Goal: Entertainment & Leisure: Consume media (video, audio)

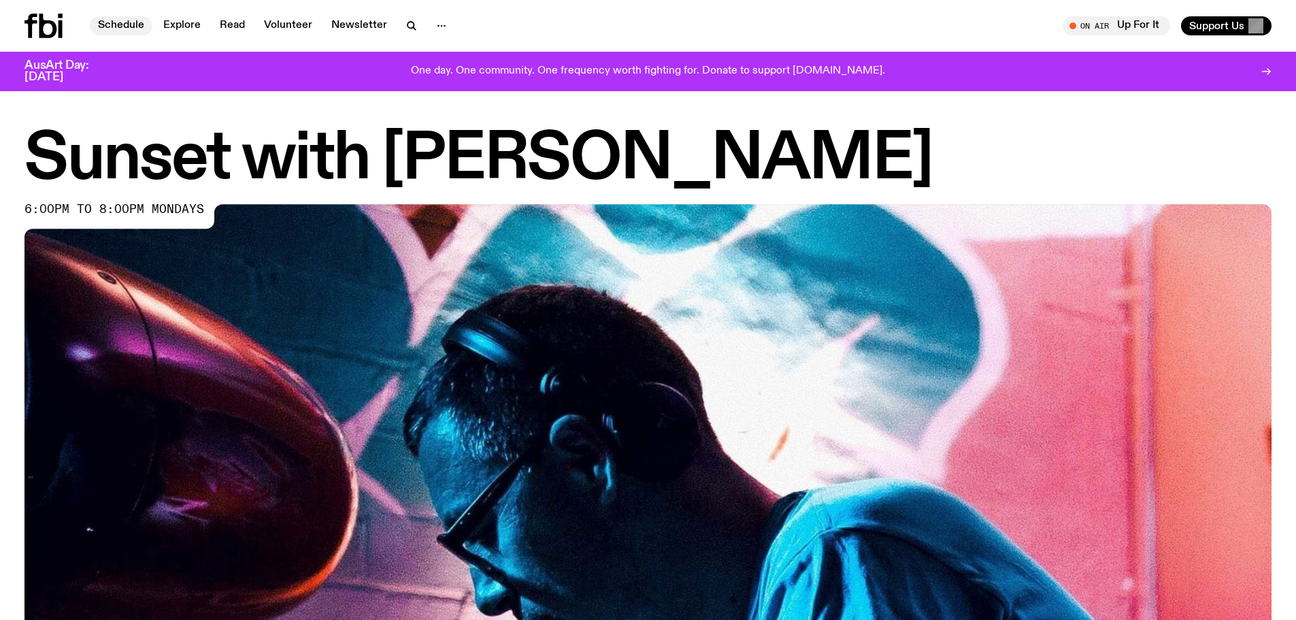
click at [122, 20] on link "Schedule" at bounding box center [121, 25] width 63 height 19
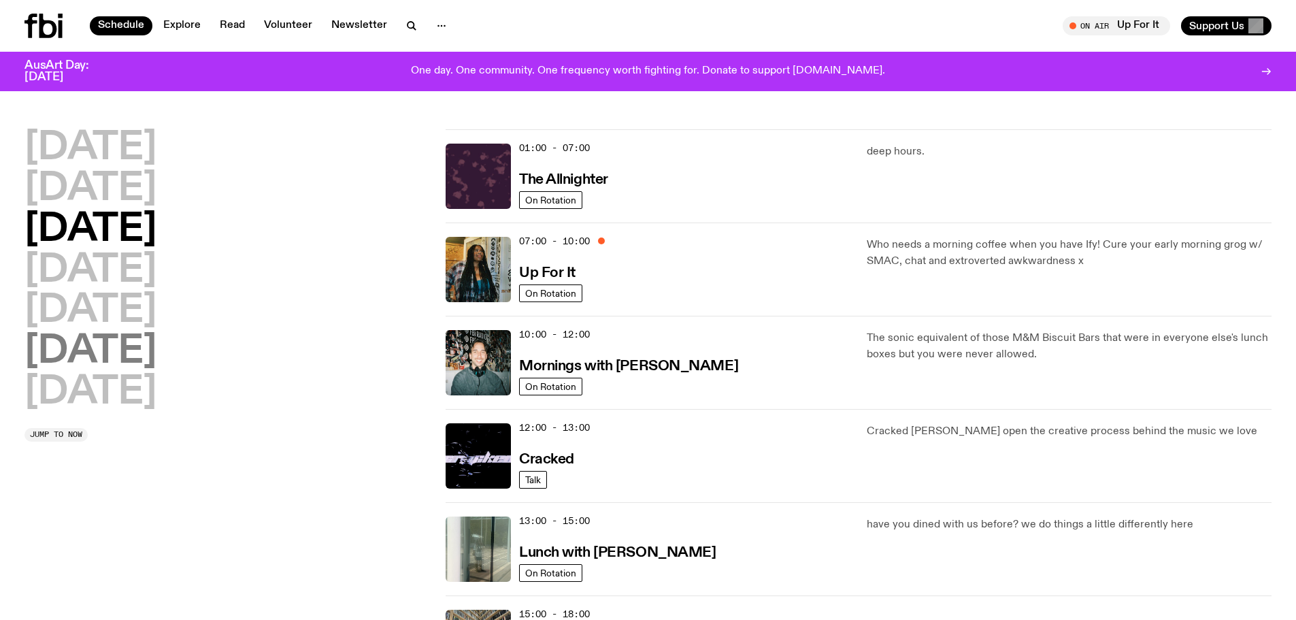
click at [86, 355] on h2 "[DATE]" at bounding box center [90, 352] width 132 height 38
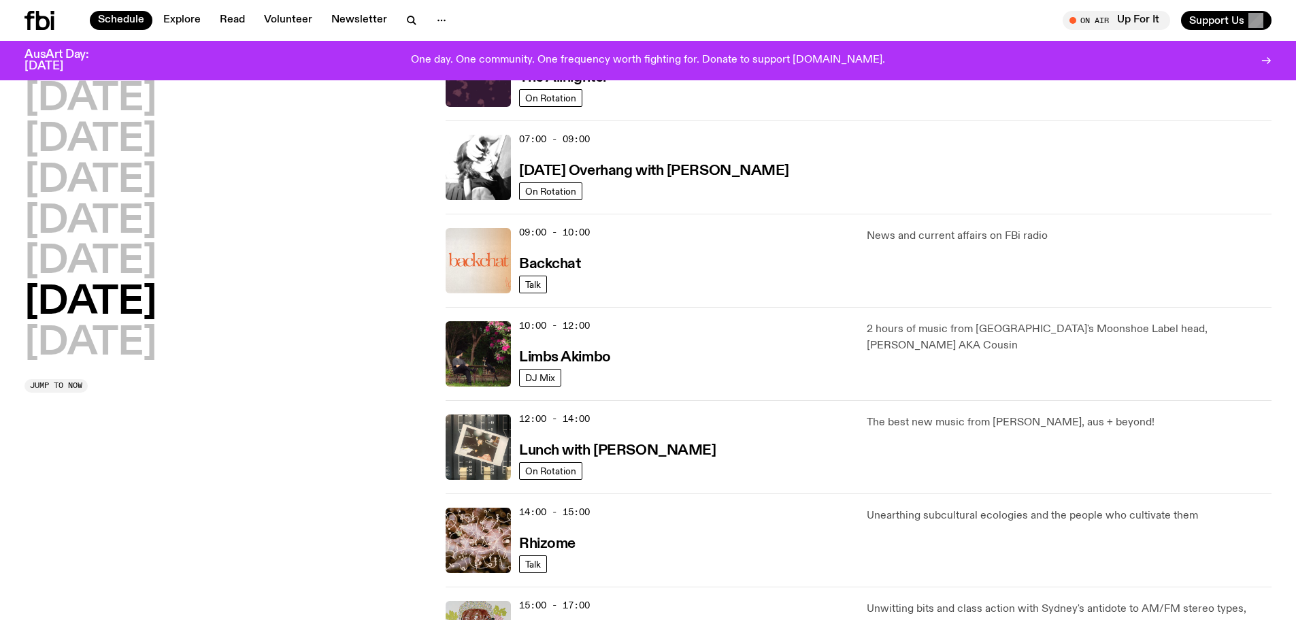
scroll to position [242, 0]
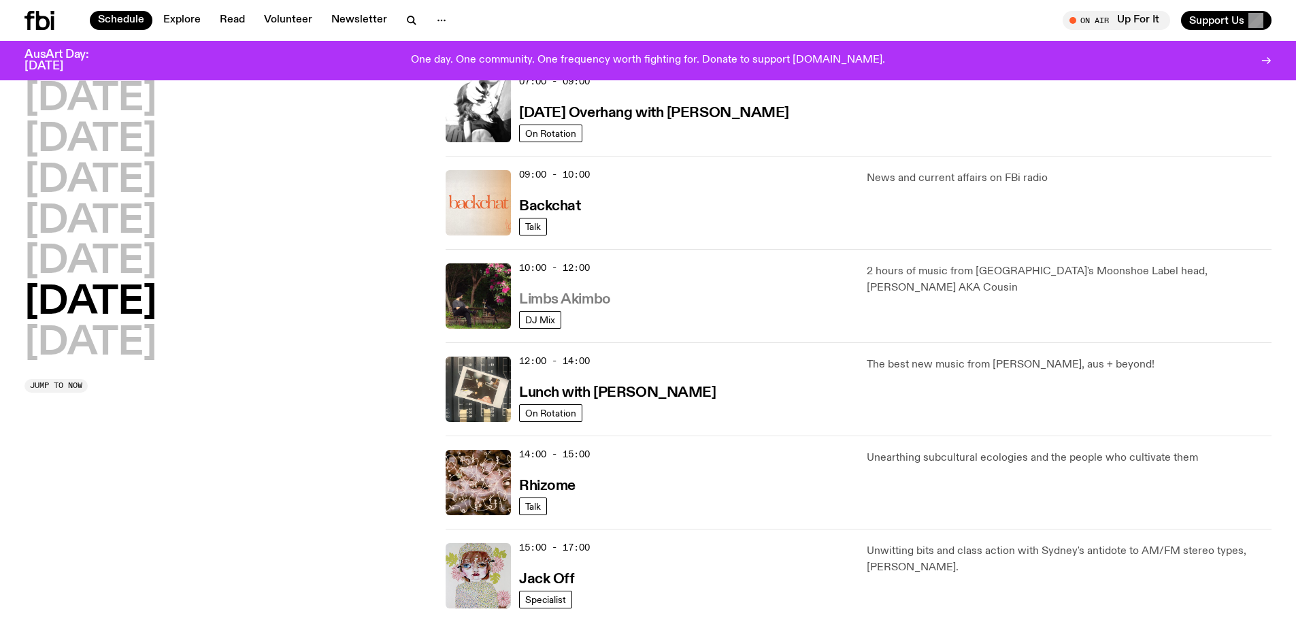
click at [561, 302] on h3 "Limbs Akimbo" at bounding box center [565, 300] width 92 height 14
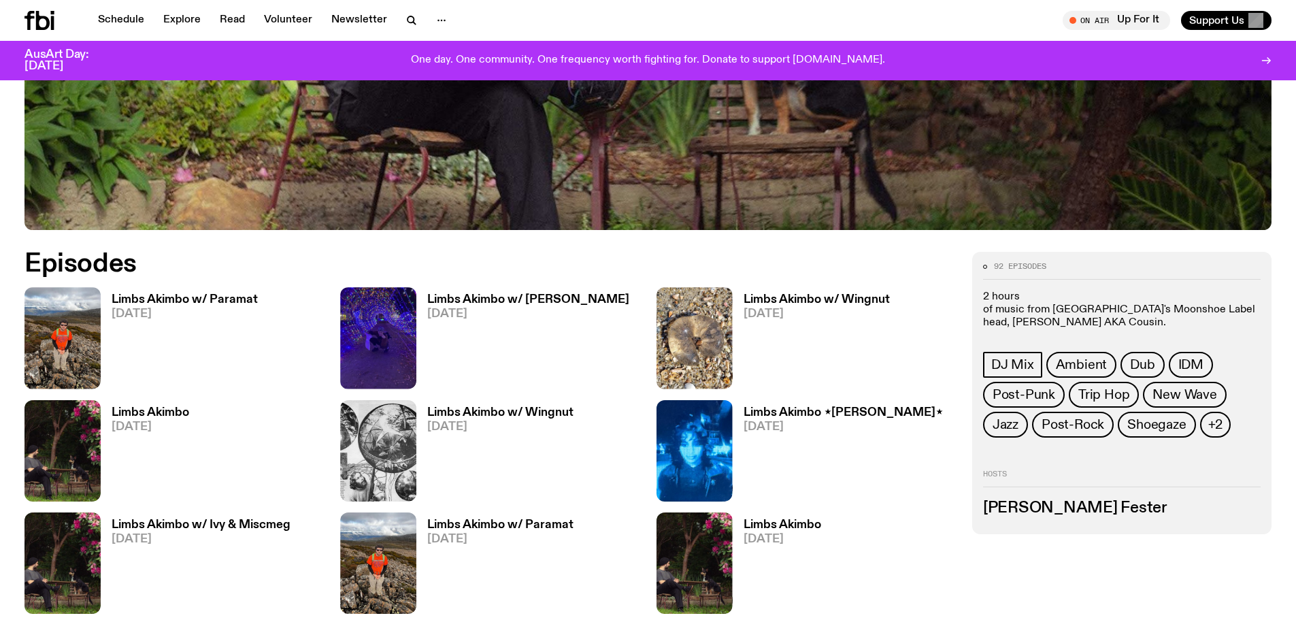
scroll to position [677, 0]
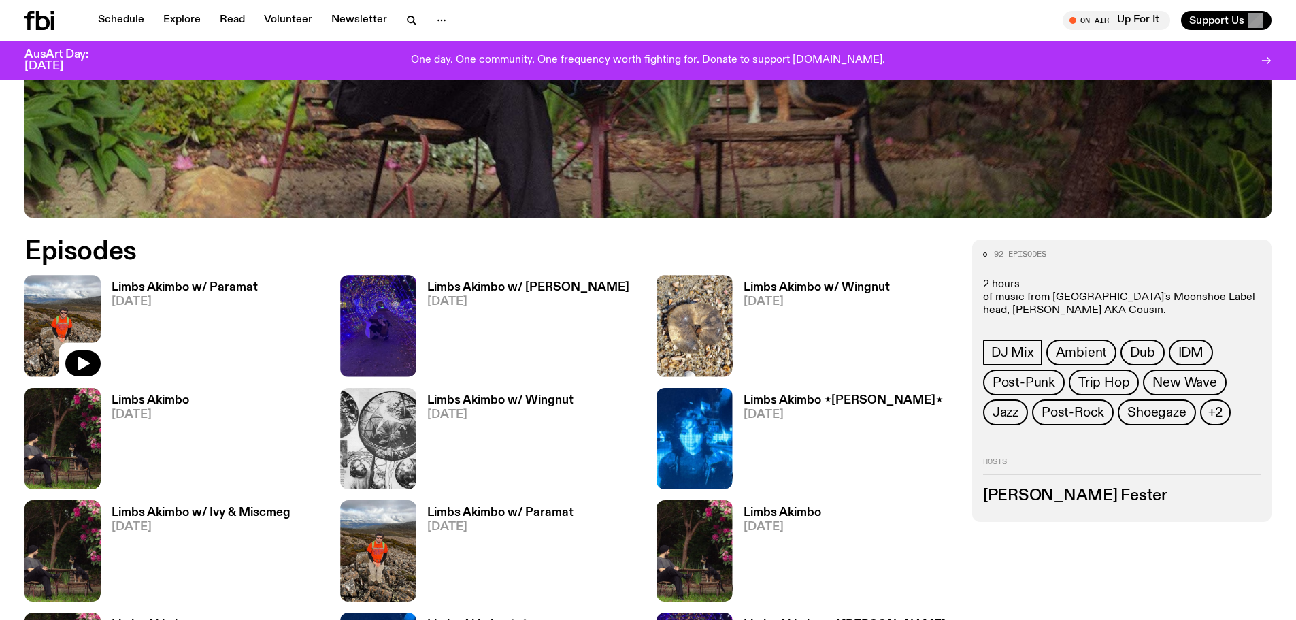
click at [63, 303] on img at bounding box center [62, 325] width 76 height 101
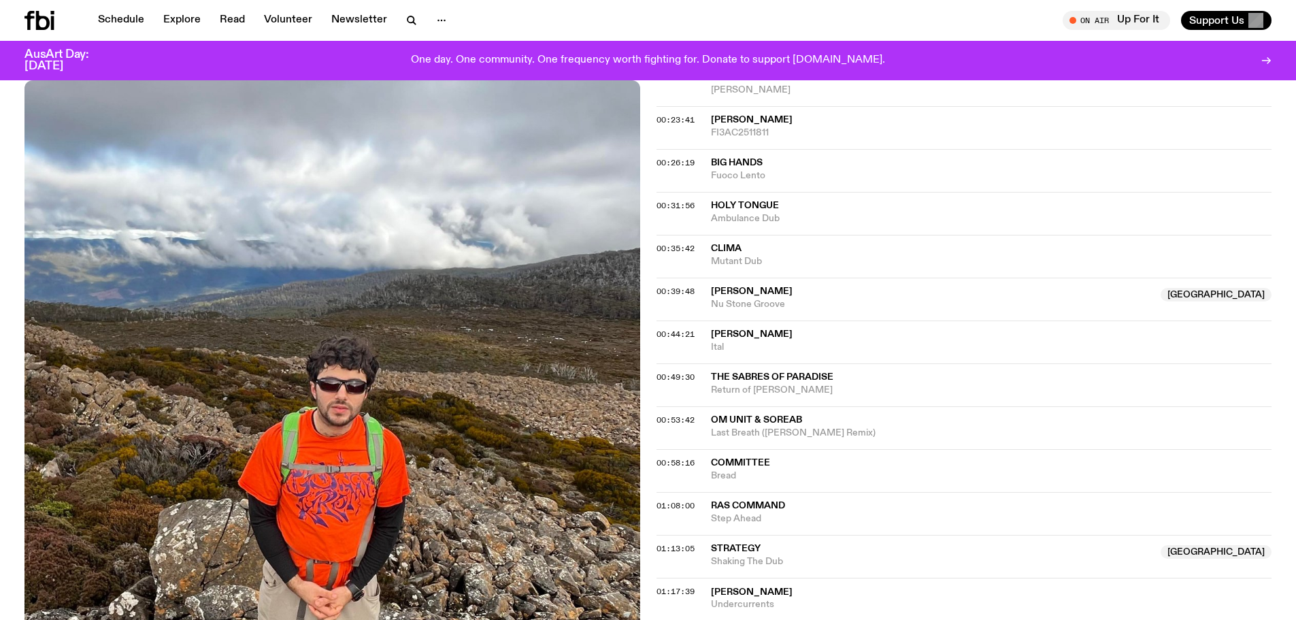
scroll to position [680, 0]
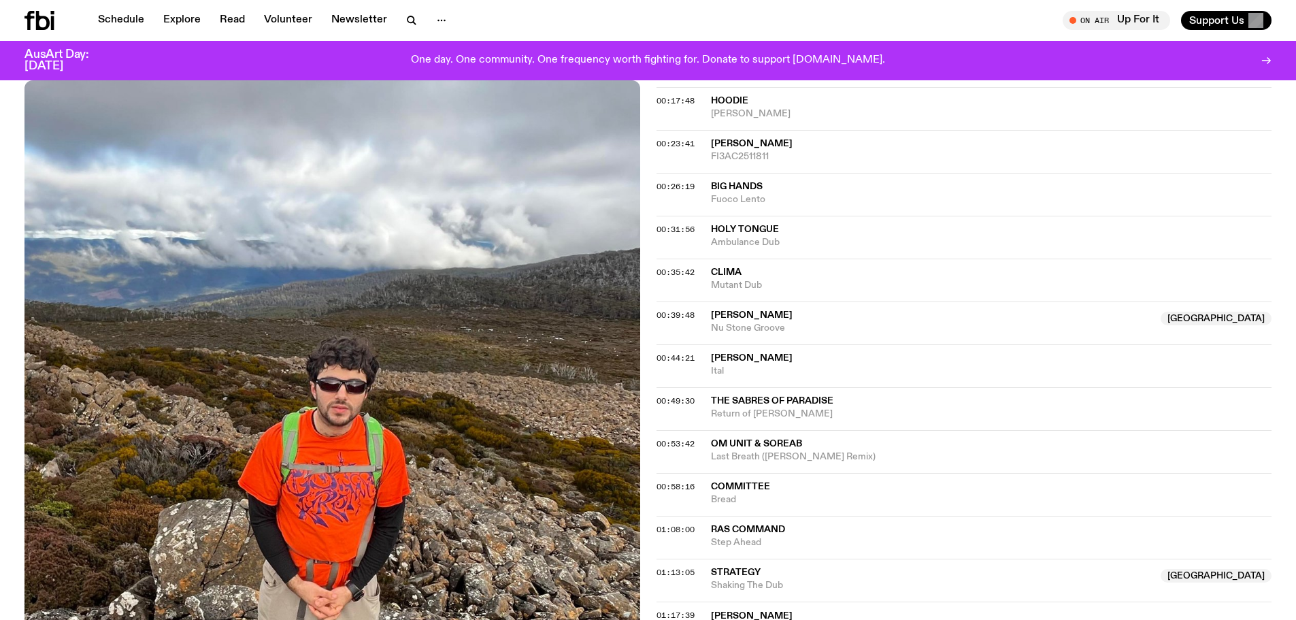
click at [740, 145] on span "[PERSON_NAME]" at bounding box center [752, 144] width 82 height 10
click at [757, 142] on span "[PERSON_NAME]" at bounding box center [752, 144] width 82 height 10
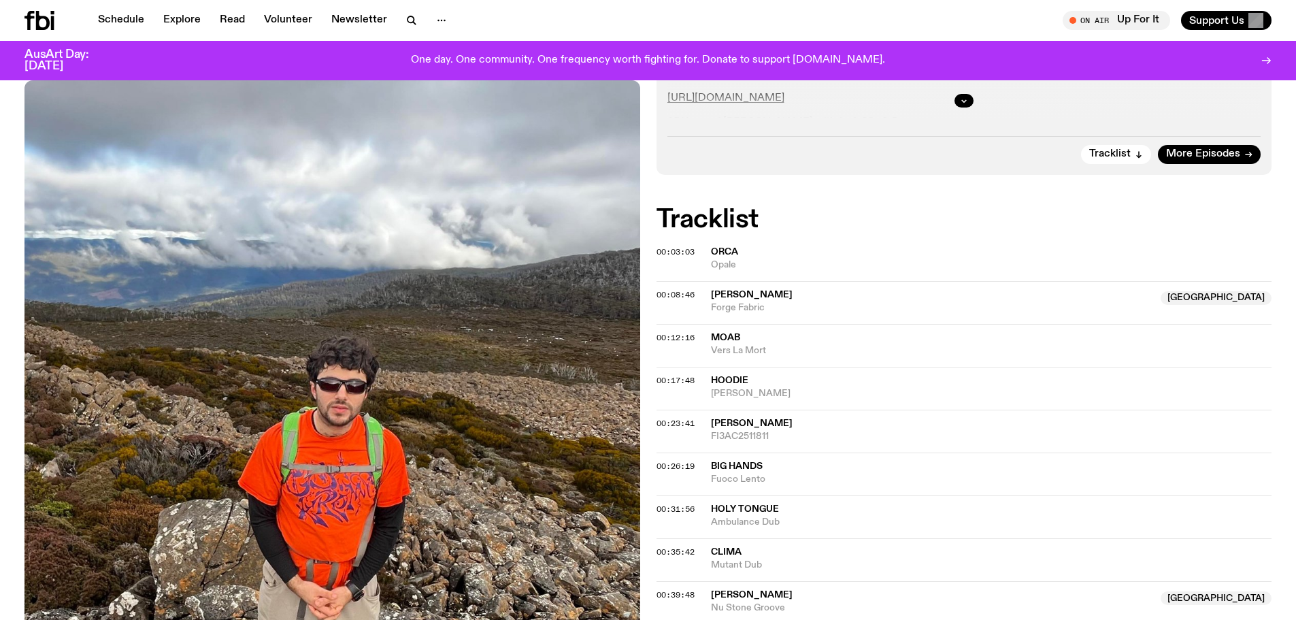
scroll to position [408, 0]
